Goal: Task Accomplishment & Management: Use online tool/utility

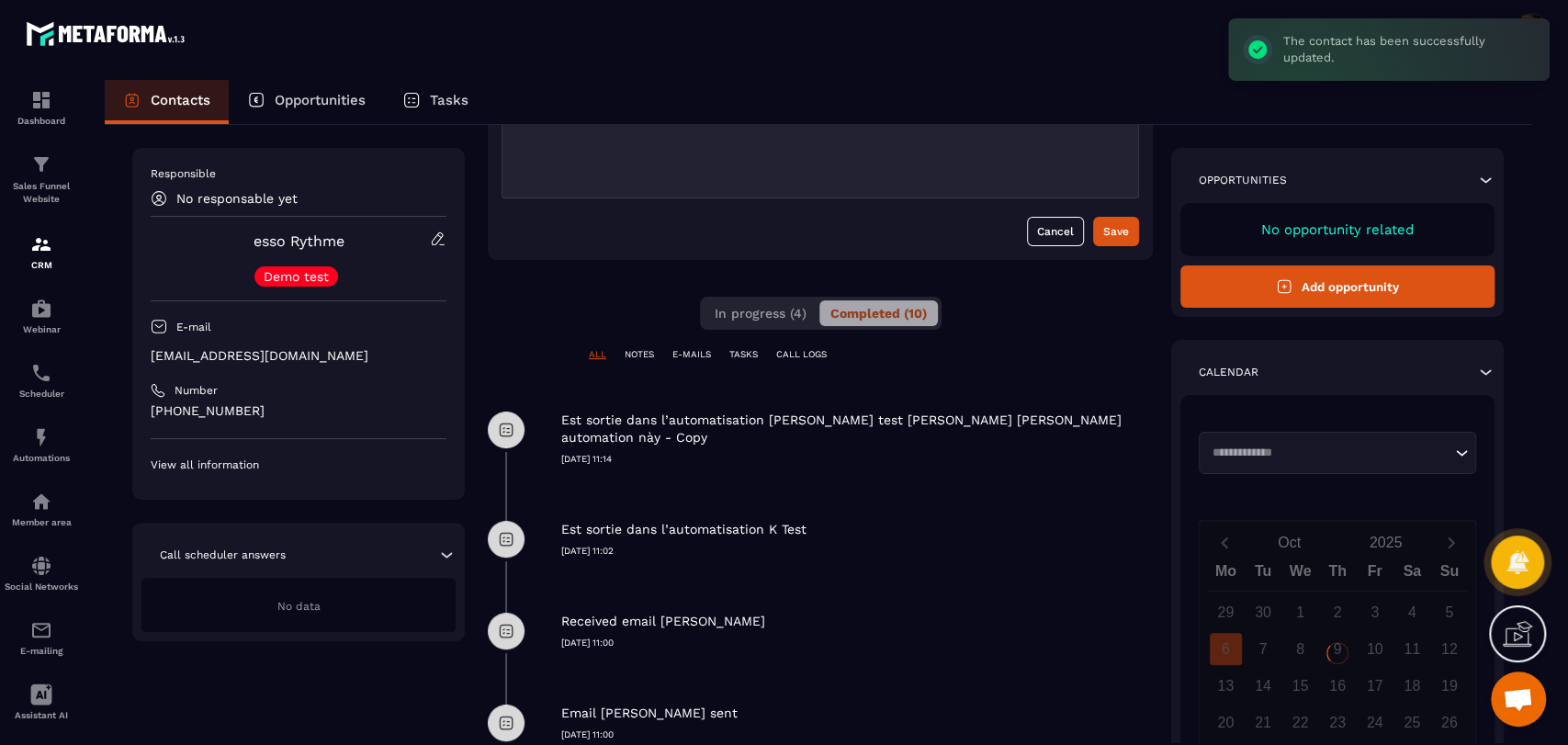
scroll to position [306, 0]
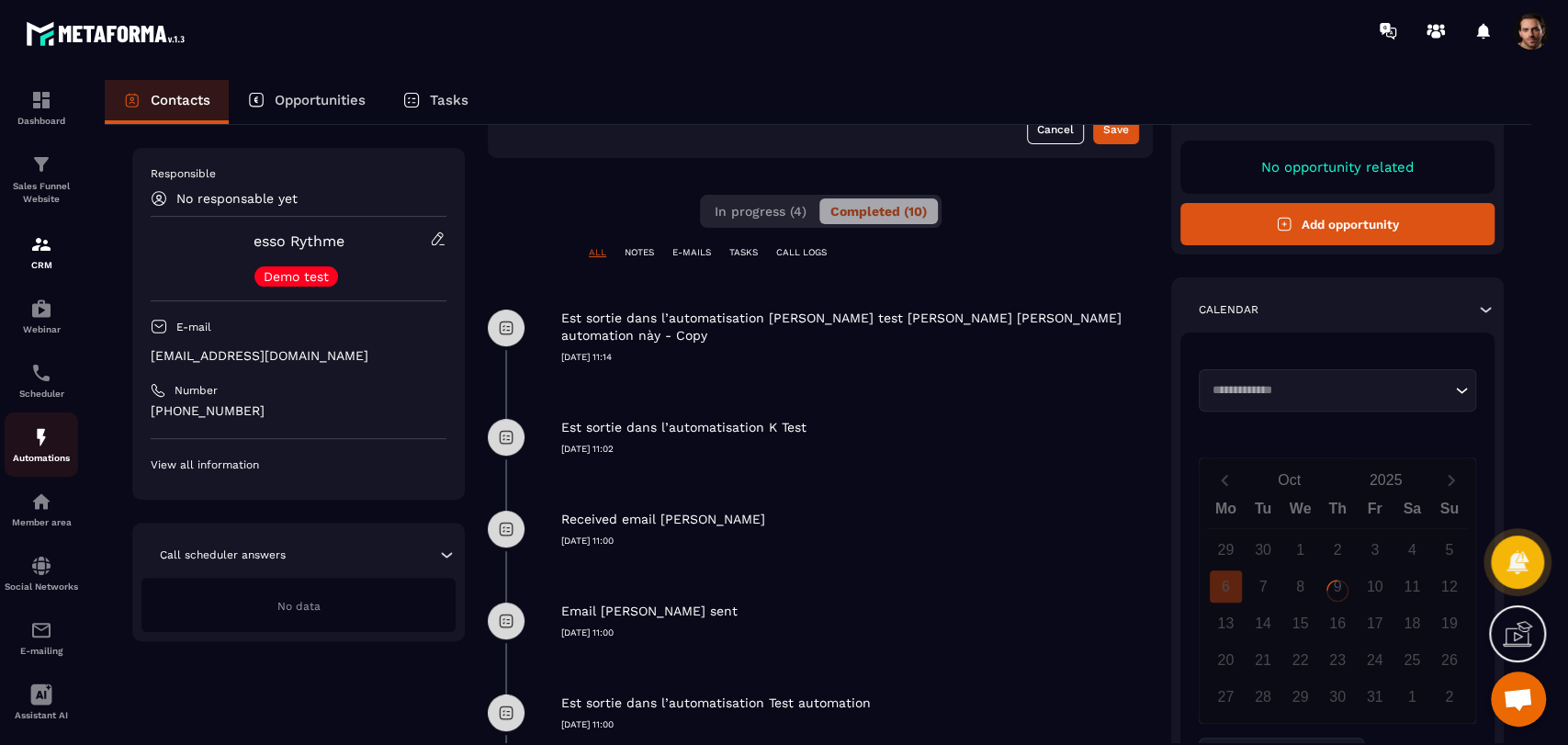
click at [33, 456] on p "Automations" at bounding box center [41, 457] width 73 height 10
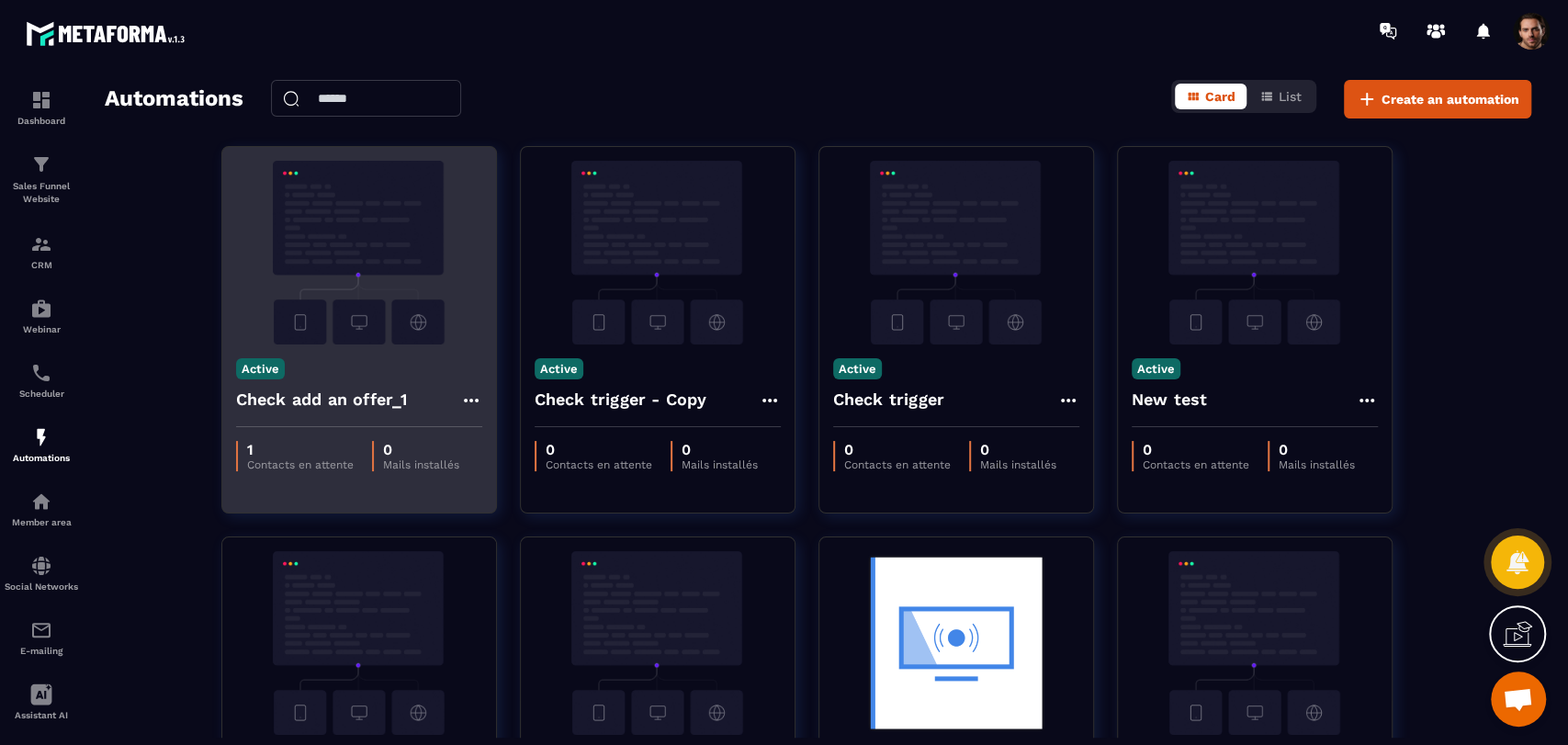
click at [472, 401] on icon at bounding box center [471, 401] width 22 height 22
click at [502, 450] on link "Edit" at bounding box center [515, 442] width 96 height 41
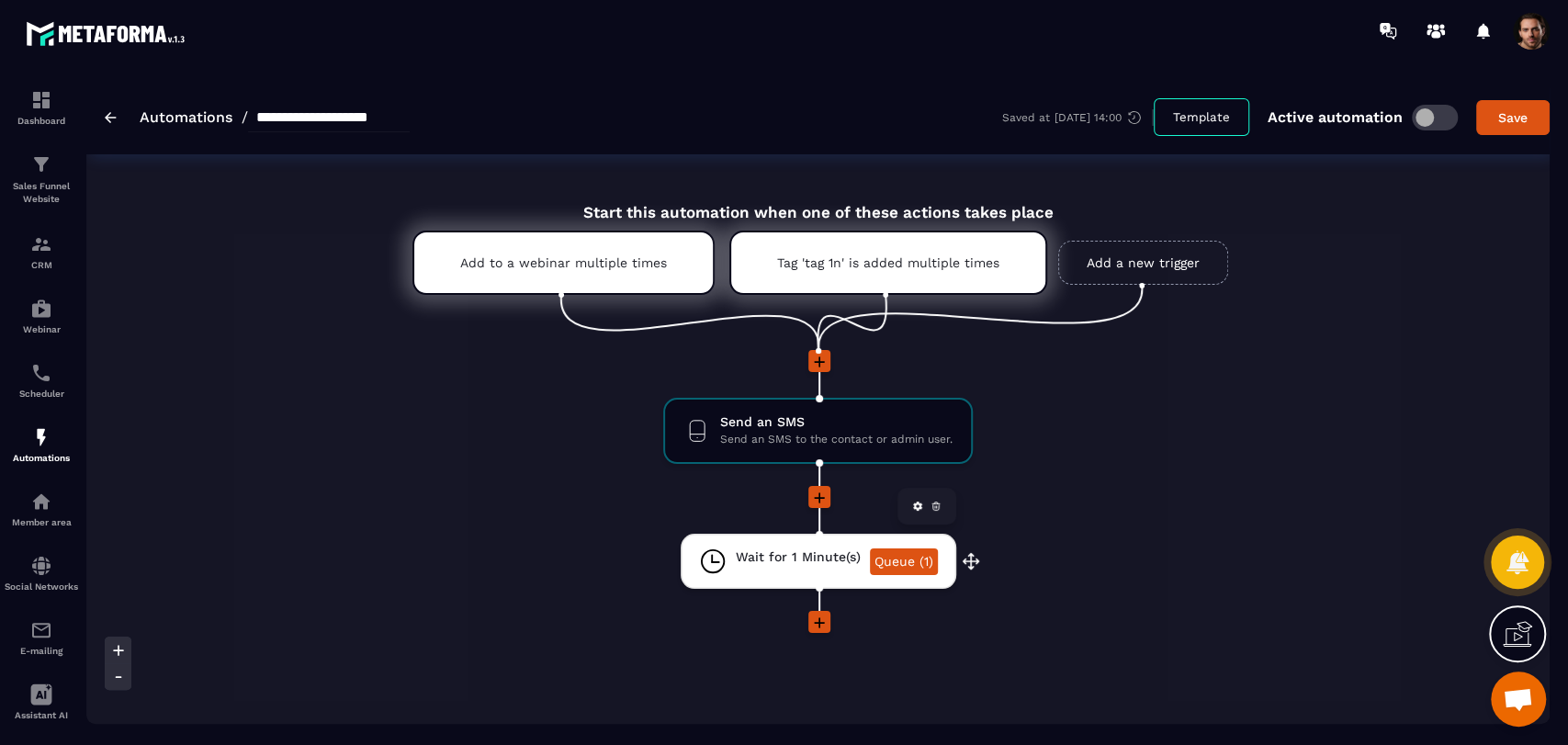
click at [895, 559] on link "Queue (1)" at bounding box center [903, 561] width 68 height 27
